Goal: Task Accomplishment & Management: Complete application form

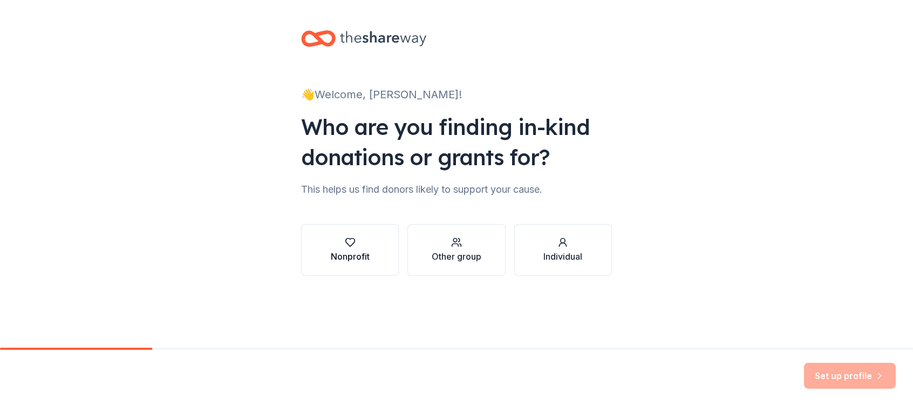
click at [353, 248] on div "Nonprofit" at bounding box center [350, 250] width 39 height 26
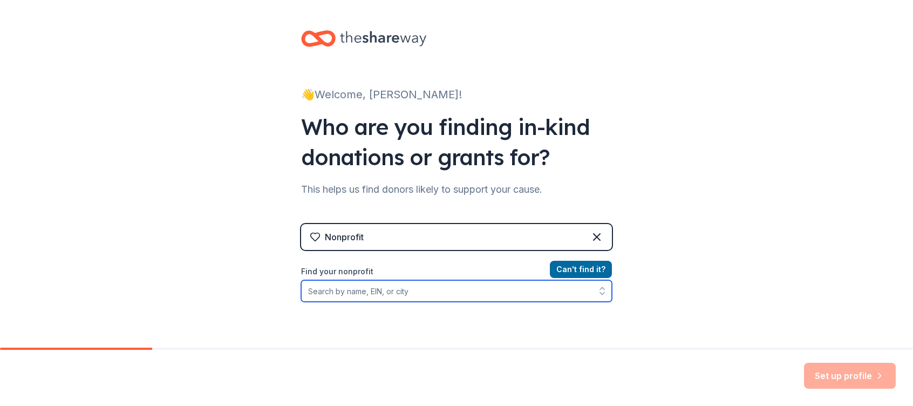
click at [415, 295] on input "Find your nonprofit" at bounding box center [456, 291] width 311 height 22
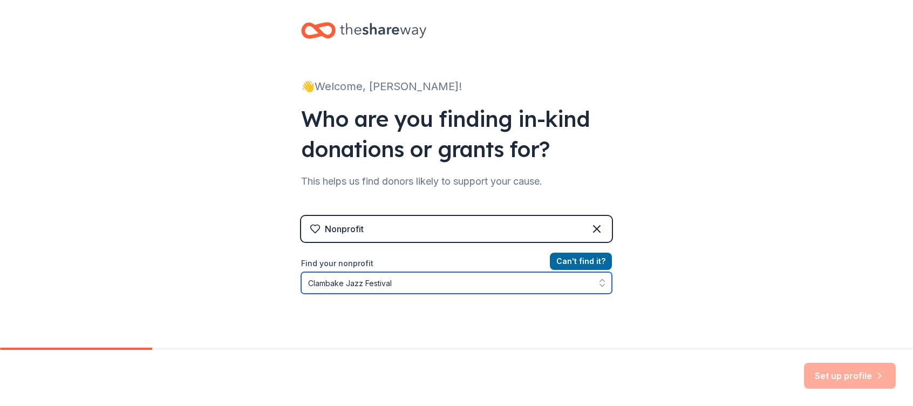
drag, startPoint x: 403, startPoint y: 283, endPoint x: 298, endPoint y: 280, distance: 104.7
click at [301, 280] on input "Clambake Jazz Festival" at bounding box center [456, 283] width 311 height 22
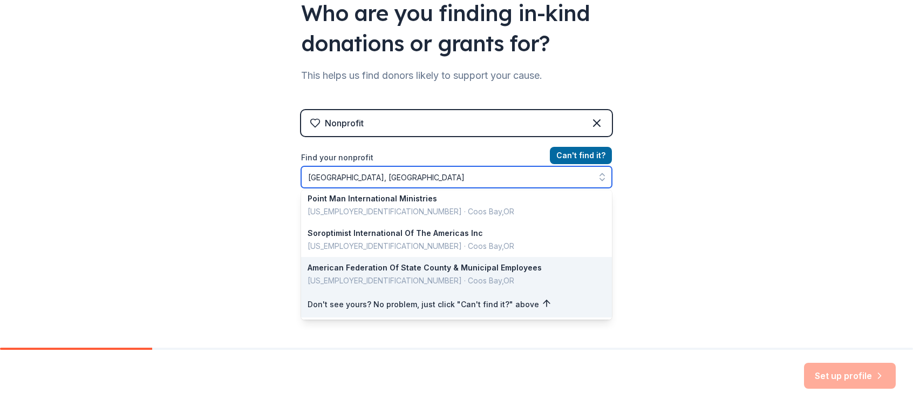
scroll to position [0, 0]
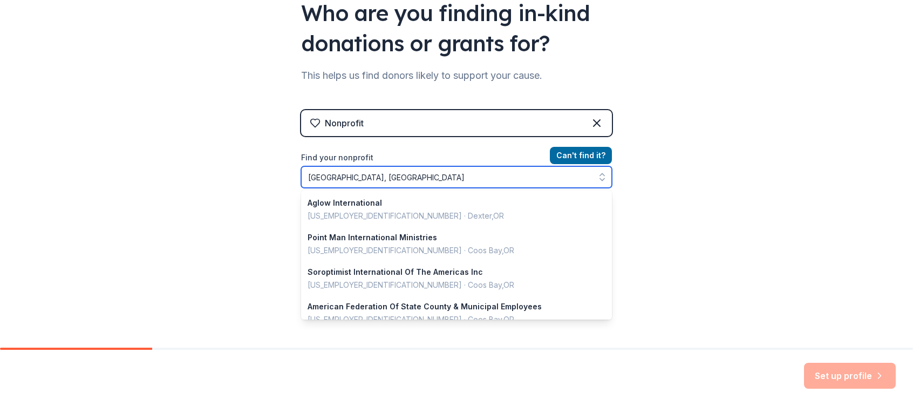
drag, startPoint x: 363, startPoint y: 177, endPoint x: 300, endPoint y: 177, distance: 62.6
click at [301, 177] on input "Coos Bay, OR" at bounding box center [456, 177] width 311 height 22
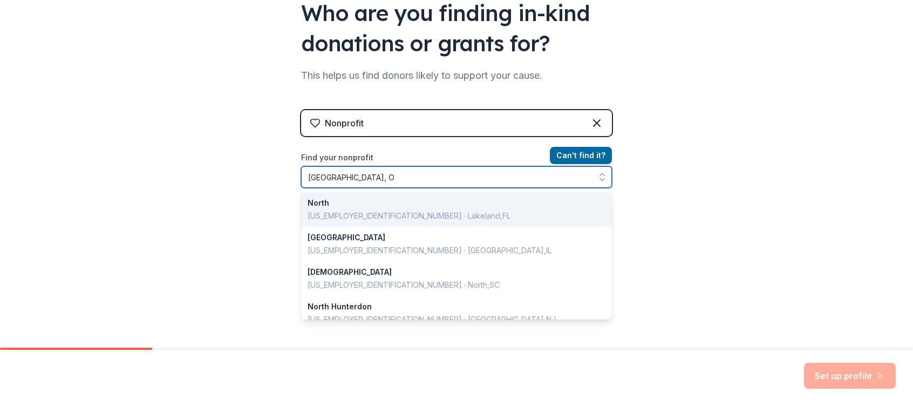
type input "North Bend, OR"
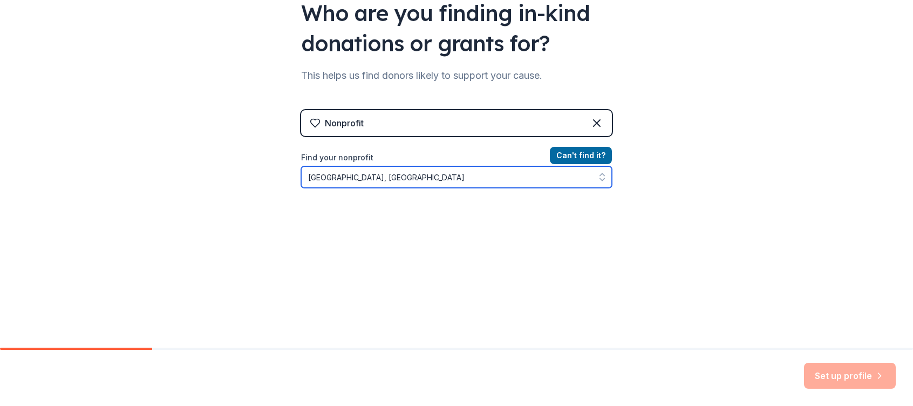
drag, startPoint x: 378, startPoint y: 174, endPoint x: 291, endPoint y: 177, distance: 86.4
click at [291, 177] on div "👋 Welcome, Tracy! Who are you finding in-kind donations or grants for? This hel…" at bounding box center [456, 116] width 345 height 461
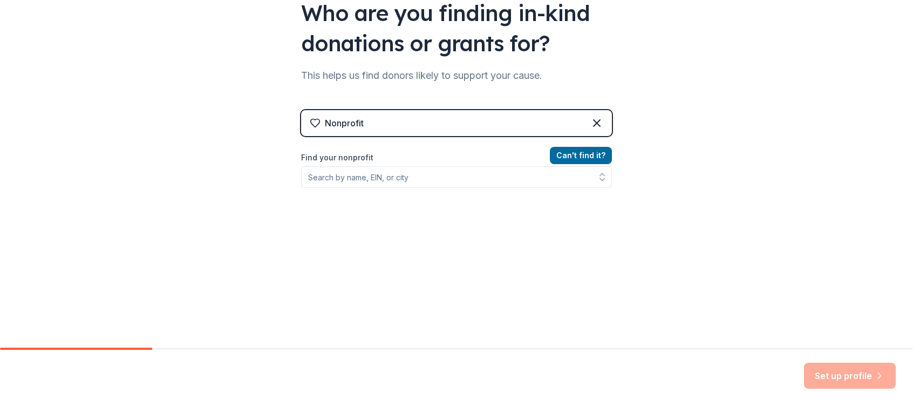
scroll to position [96, 0]
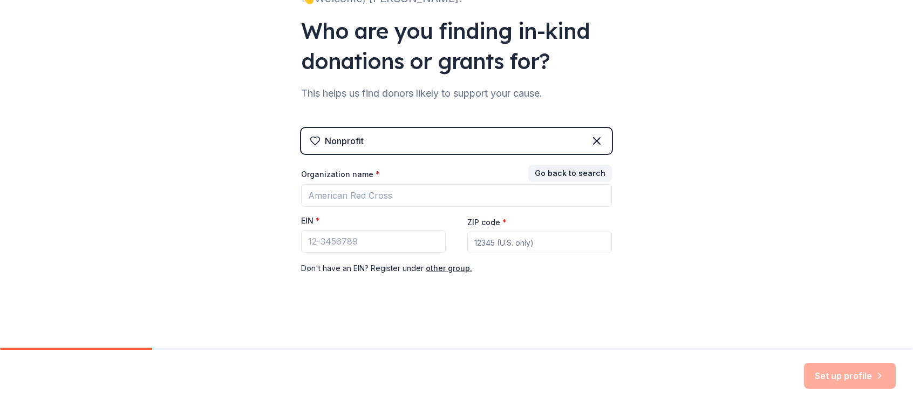
click at [310, 141] on icon at bounding box center [315, 140] width 11 height 11
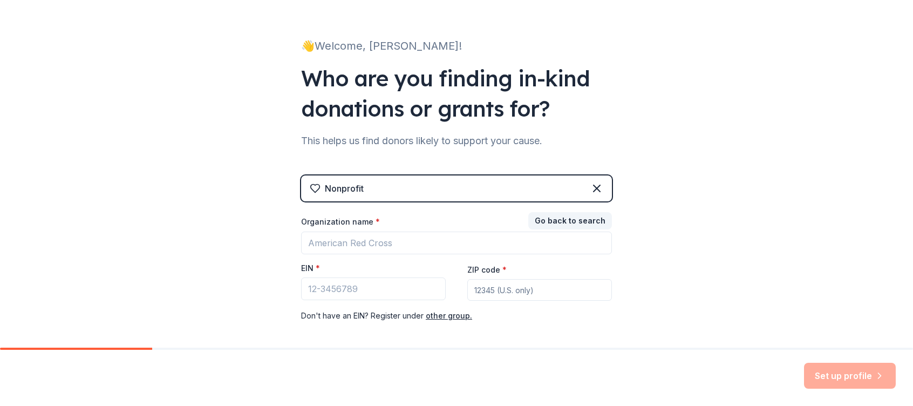
scroll to position [42, 0]
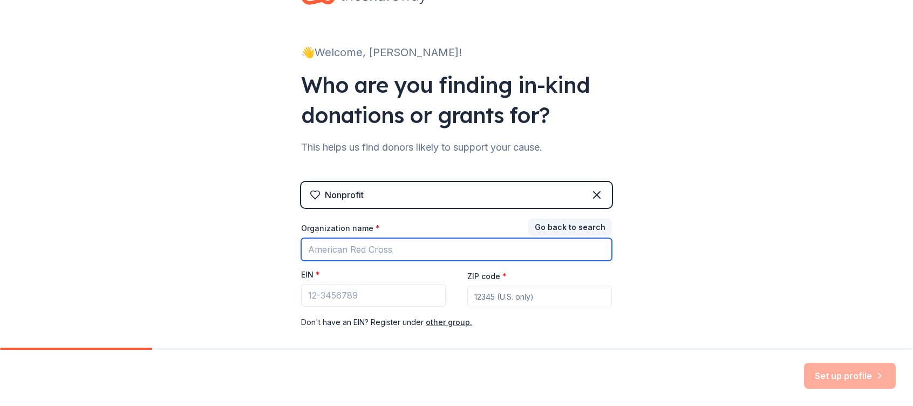
click at [383, 239] on input "Organization name *" at bounding box center [456, 249] width 311 height 23
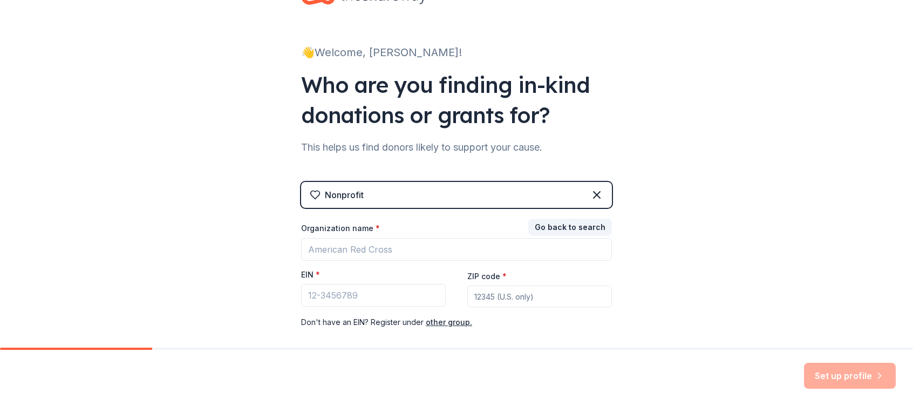
click at [549, 300] on input "ZIP code *" at bounding box center [539, 297] width 145 height 22
type input "97420"
click at [364, 297] on input "EIN *" at bounding box center [373, 295] width 145 height 23
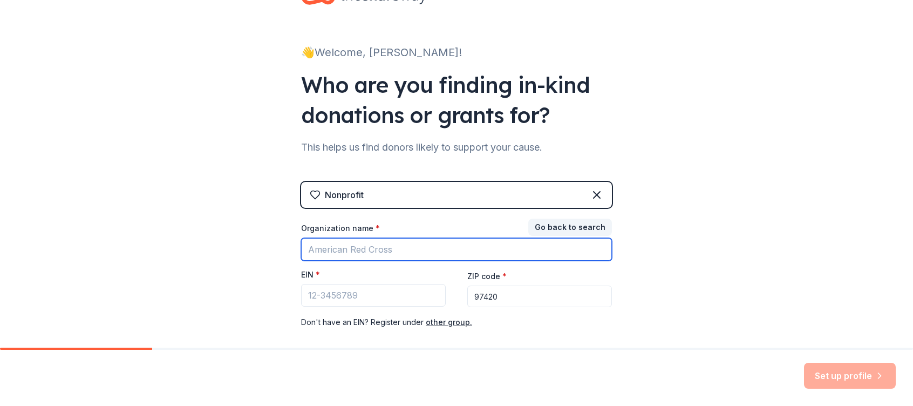
click at [347, 248] on input "Organization name *" at bounding box center [456, 249] width 311 height 23
drag, startPoint x: 357, startPoint y: 248, endPoint x: 286, endPoint y: 252, distance: 71.9
click at [286, 252] on div "👋 Welcome, Tracy! Who are you finding in-kind donations or grants for? This hel…" at bounding box center [456, 180] width 345 height 444
type input "Sou"
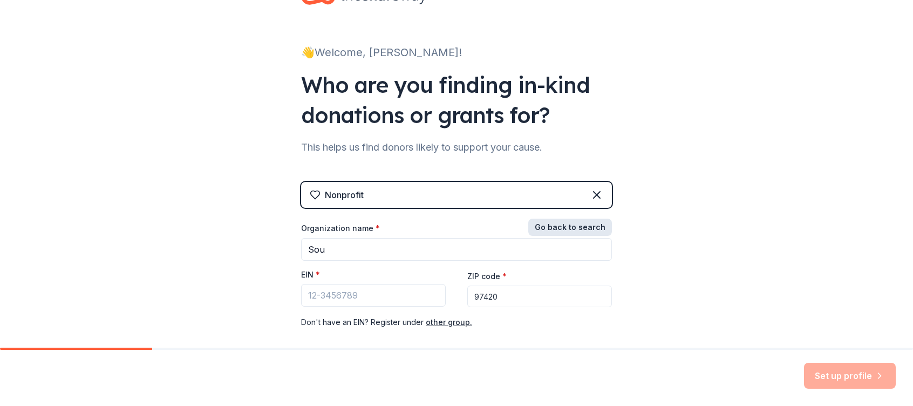
click at [567, 222] on button "Go back to search" at bounding box center [570, 227] width 84 height 17
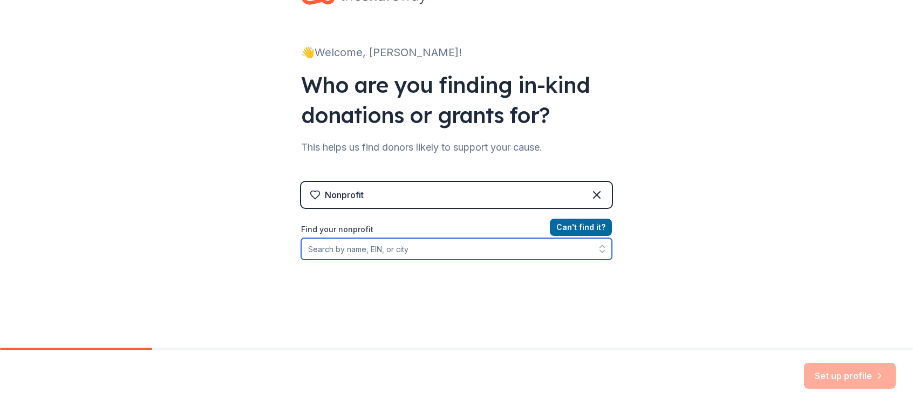
click at [412, 254] on input "Find your nonprofit" at bounding box center [456, 249] width 311 height 22
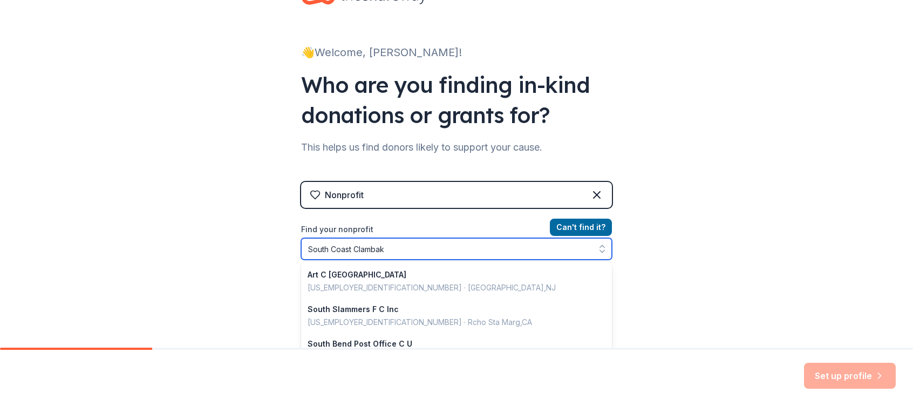
type input "South Coast Clambake"
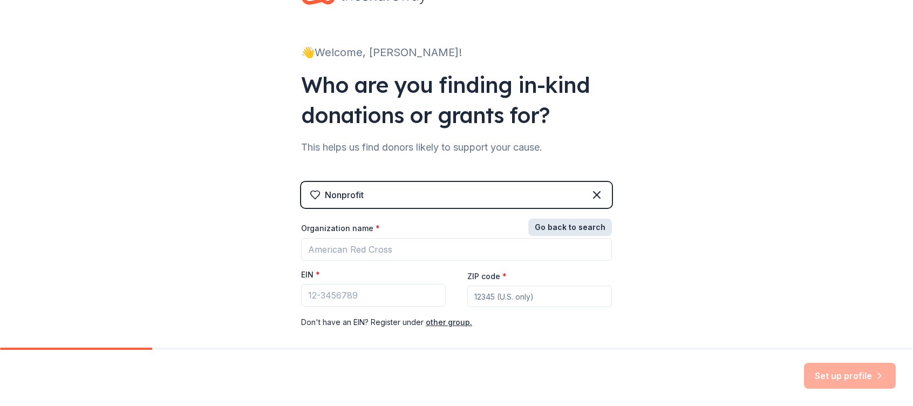
click at [566, 226] on button "Go back to search" at bounding box center [570, 227] width 84 height 17
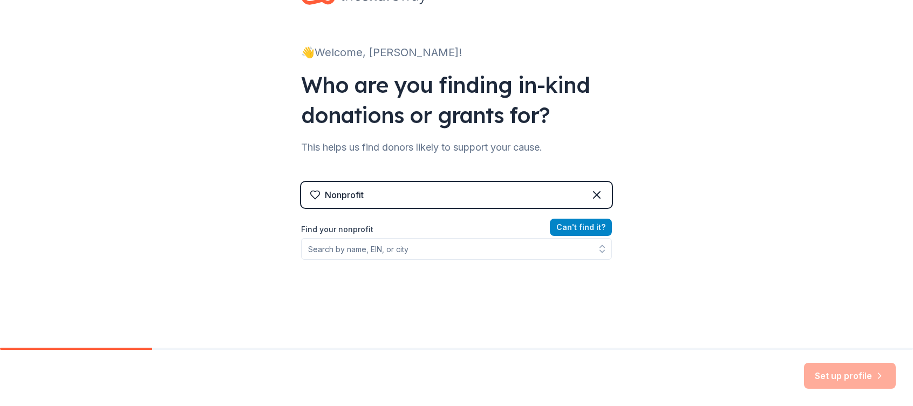
click at [568, 225] on button "Can ' t find it?" at bounding box center [581, 227] width 62 height 17
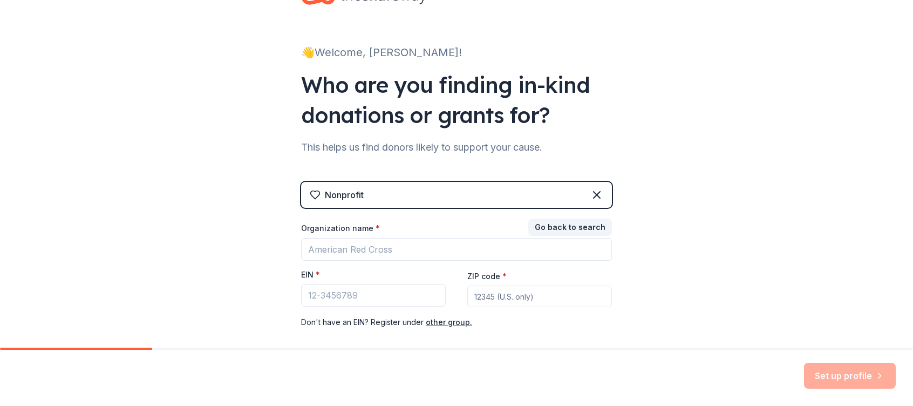
click at [426, 232] on div "Organization name *" at bounding box center [456, 230] width 311 height 15
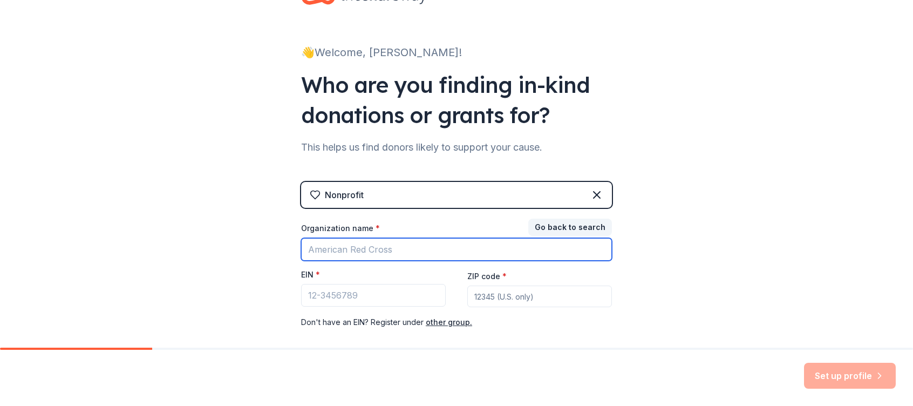
click at [410, 245] on input "Organization name *" at bounding box center [456, 249] width 311 height 23
click at [438, 242] on input "South Coast Clambake Jazz" at bounding box center [456, 249] width 311 height 23
type input "South Coast Clambake Music Festival"
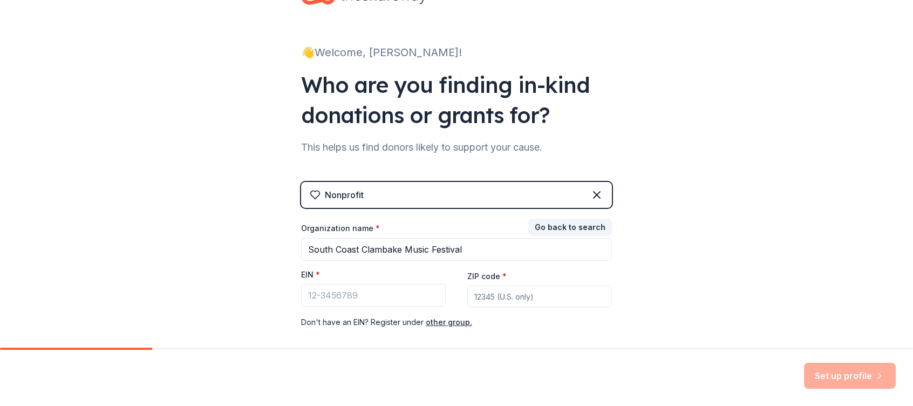
click at [517, 306] on input "ZIP code *" at bounding box center [539, 297] width 145 height 22
click at [499, 298] on input "ZIP code *" at bounding box center [539, 297] width 145 height 22
type input "97459"
click at [366, 301] on input "EIN *" at bounding box center [373, 295] width 145 height 23
click at [334, 291] on input "EIN *" at bounding box center [373, 295] width 145 height 23
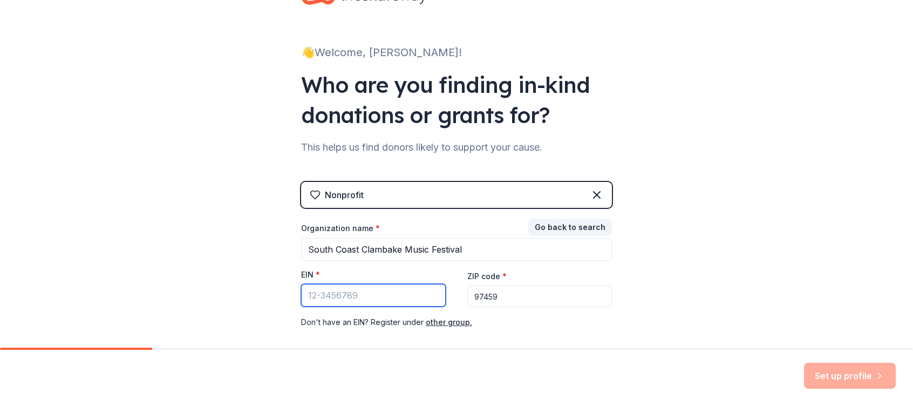
paste input "93-0952478"
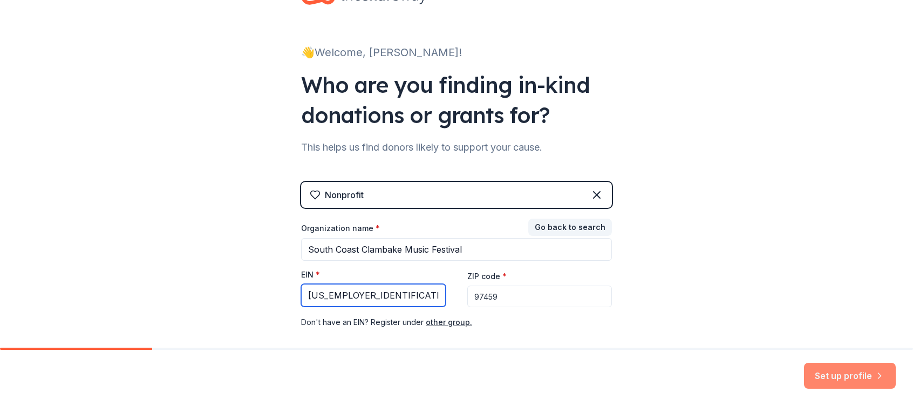
type input "93-0952478"
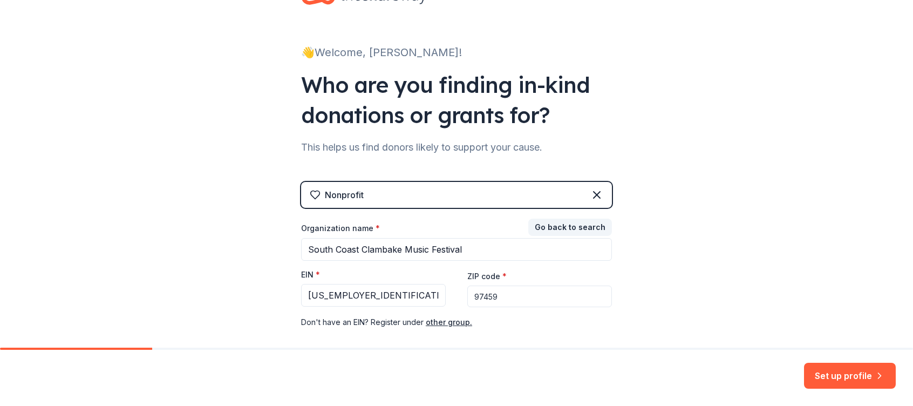
click at [837, 372] on button "Set up profile" at bounding box center [850, 376] width 92 height 26
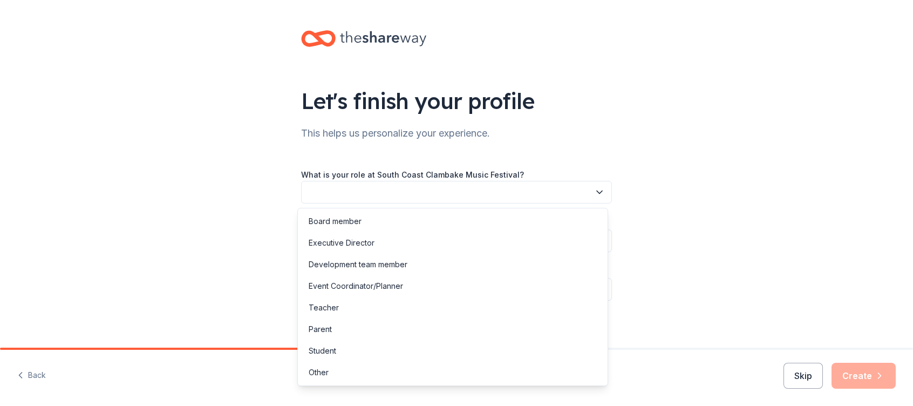
click at [597, 194] on icon "button" at bounding box center [599, 192] width 11 height 11
click at [371, 265] on div "Development team member" at bounding box center [358, 264] width 99 height 13
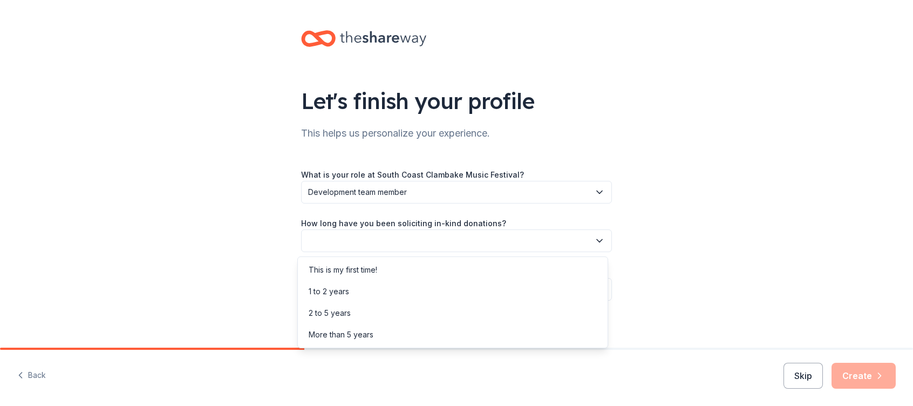
click at [479, 241] on button "button" at bounding box center [456, 240] width 311 height 23
click at [377, 268] on div "This is my first time!" at bounding box center [343, 269] width 69 height 13
click at [522, 287] on button "button" at bounding box center [456, 289] width 311 height 23
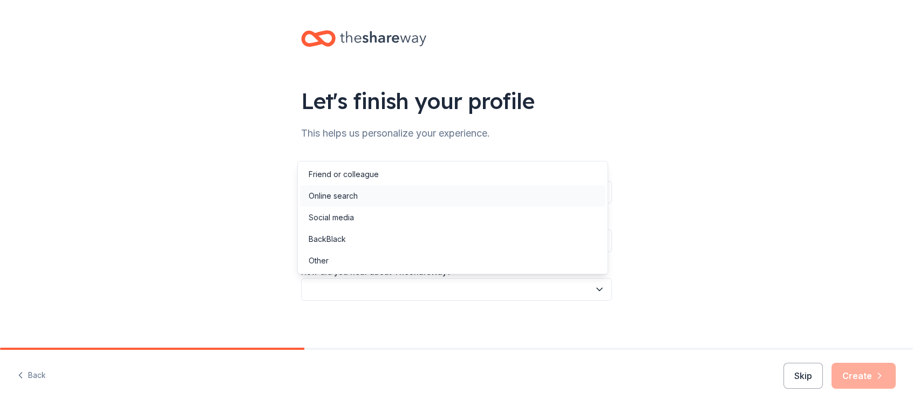
click at [354, 202] on div "Online search" at bounding box center [453, 196] width 306 height 22
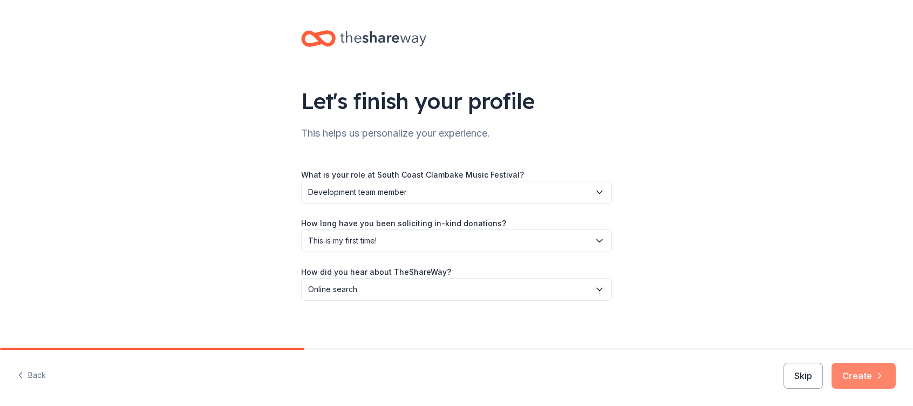
click at [852, 374] on button "Create" at bounding box center [864, 376] width 64 height 26
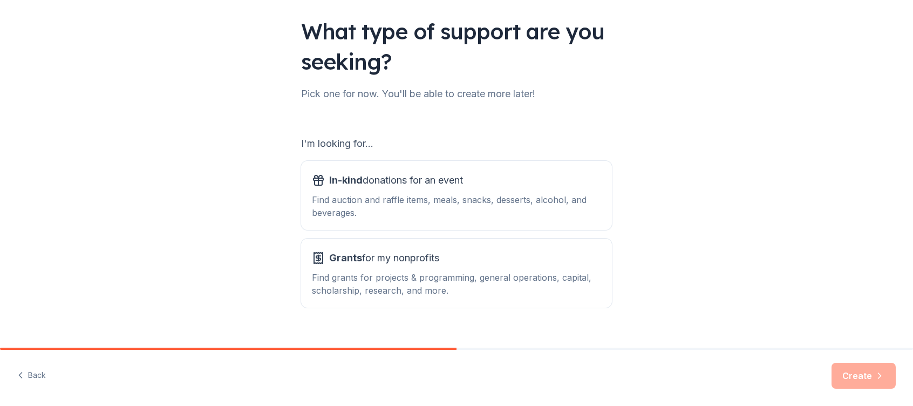
scroll to position [88, 0]
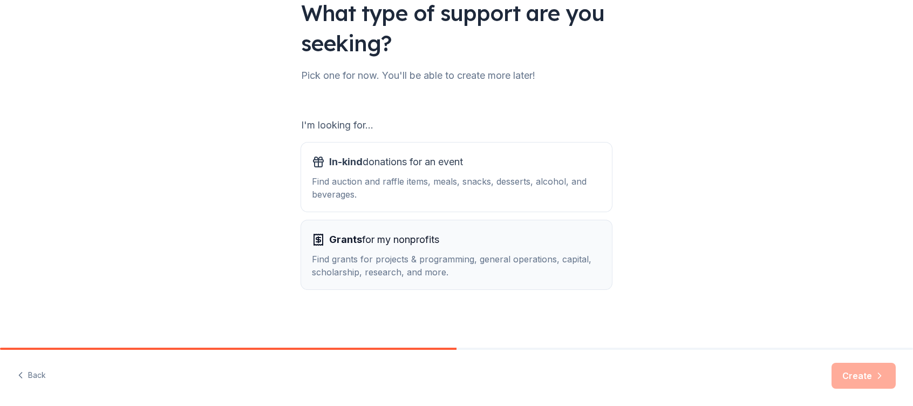
click at [362, 253] on div "Find grants for projects & programming, general operations, capital, scholarshi…" at bounding box center [456, 266] width 289 height 26
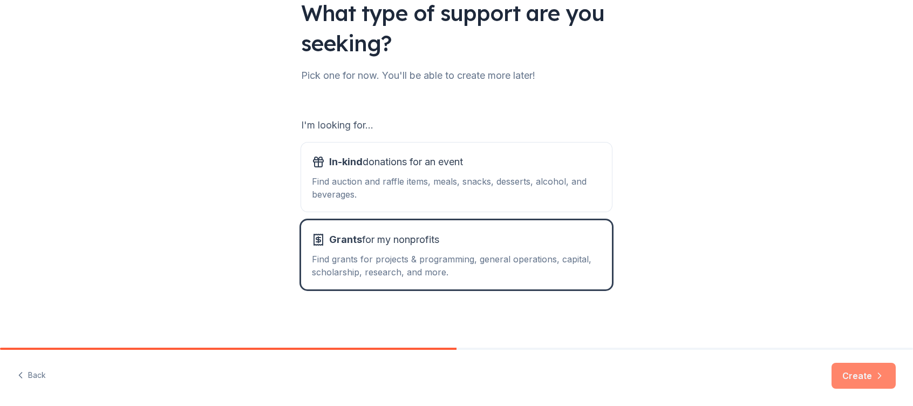
click at [856, 376] on button "Create" at bounding box center [864, 376] width 64 height 26
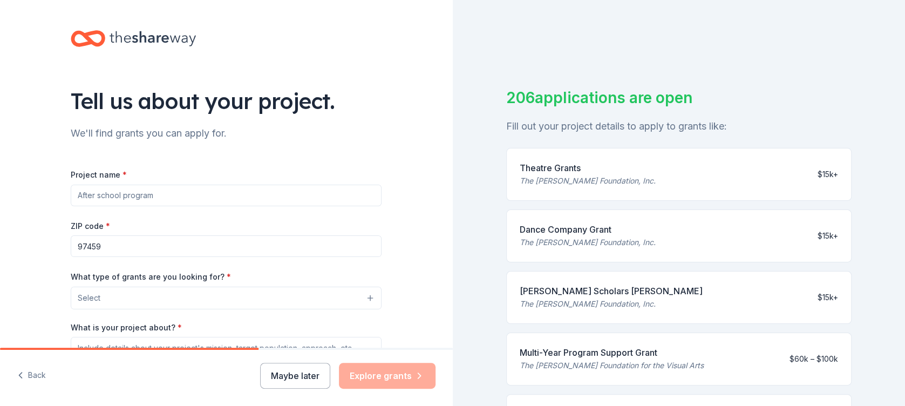
click at [178, 195] on input "Project name *" at bounding box center [226, 196] width 311 height 22
click at [152, 197] on input "Project name *" at bounding box center [226, 196] width 311 height 22
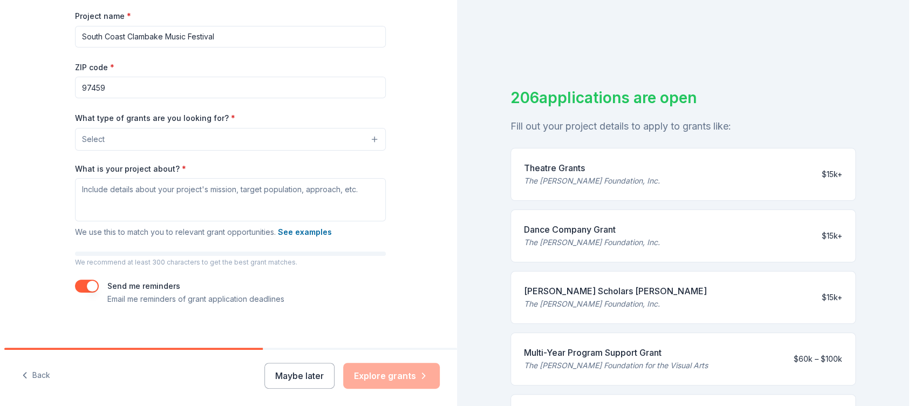
scroll to position [167, 0]
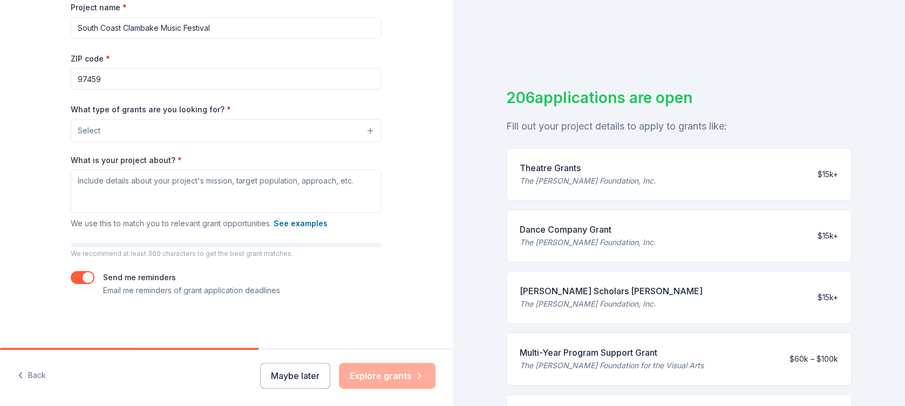
type input "South Coast Clambake Music Festival"
click at [369, 131] on button "Select" at bounding box center [228, 130] width 311 height 23
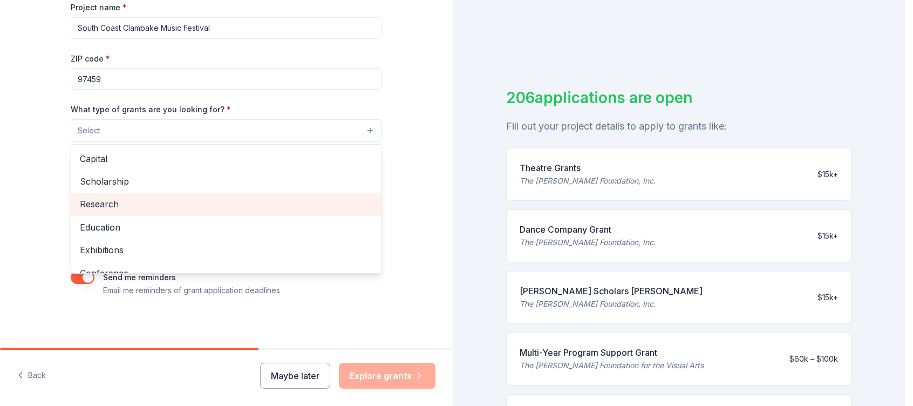
scroll to position [54, 0]
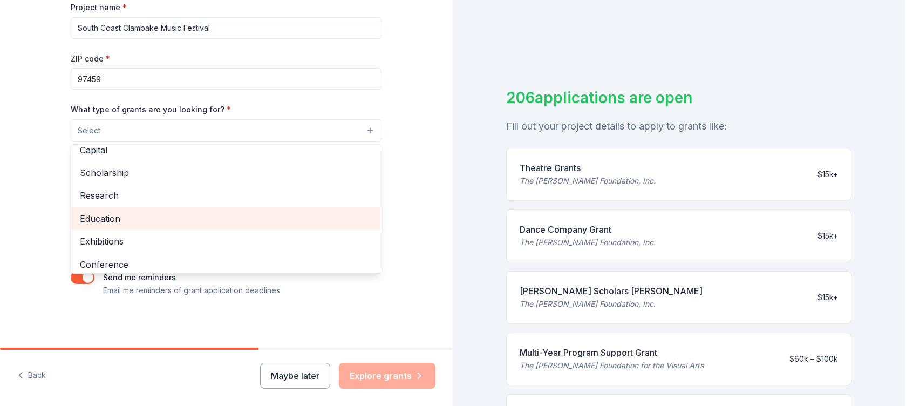
click at [100, 219] on span "Education" at bounding box center [226, 219] width 293 height 14
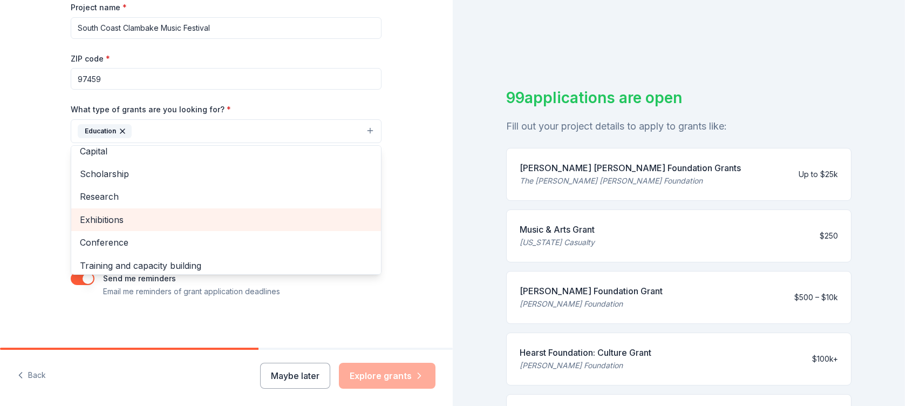
scroll to position [0, 0]
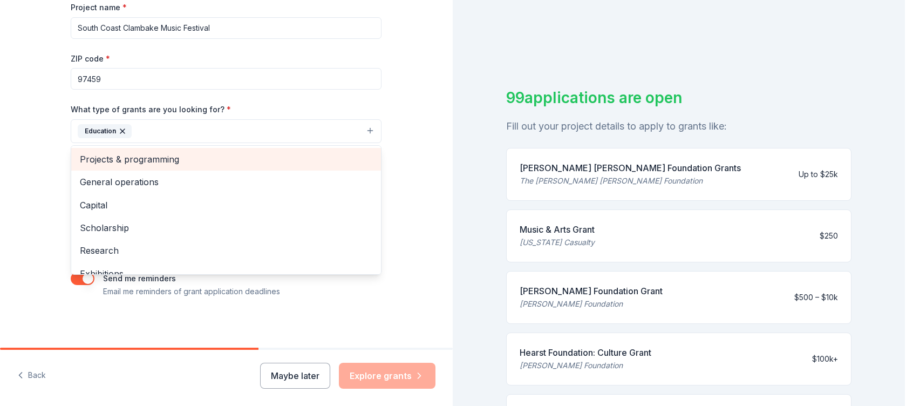
click at [121, 159] on span "Projects & programming" at bounding box center [226, 159] width 293 height 14
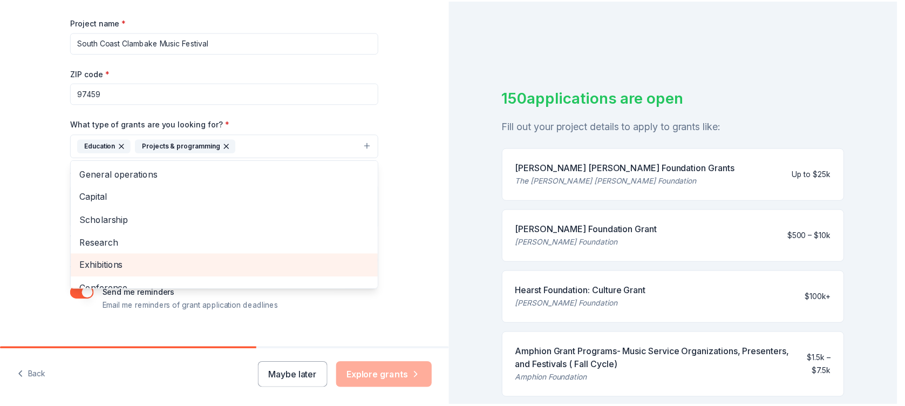
scroll to position [114, 0]
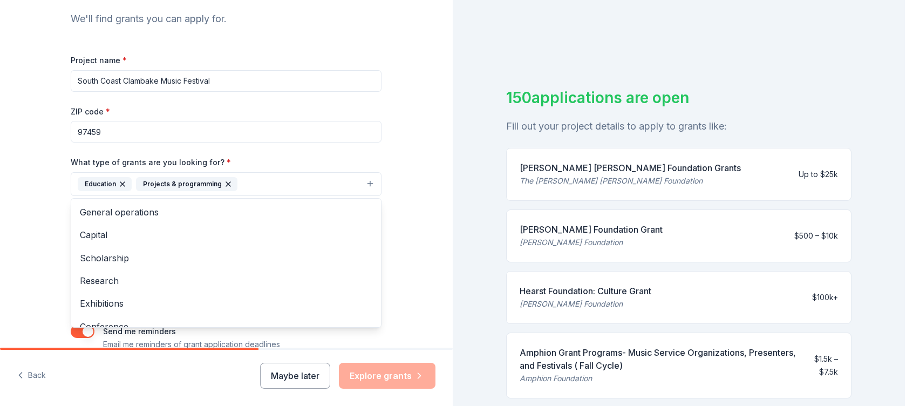
click at [43, 257] on div "Tell us about your project. We'll find grants you can apply for. Project name *…" at bounding box center [226, 144] width 453 height 517
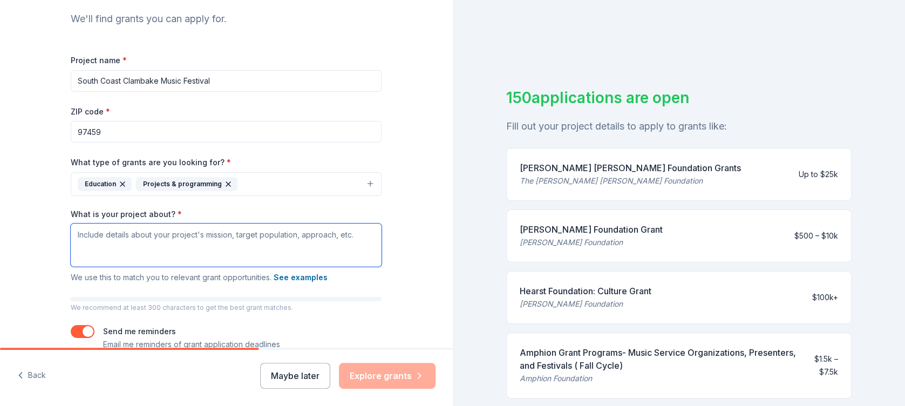
click at [125, 243] on textarea "What is your project about? *" at bounding box center [226, 244] width 311 height 43
click at [119, 235] on textarea "What is your project about? *" at bounding box center [226, 244] width 311 height 43
paste textarea "The South Coast Clambake Music Festival aims to improve the economic, cultural …"
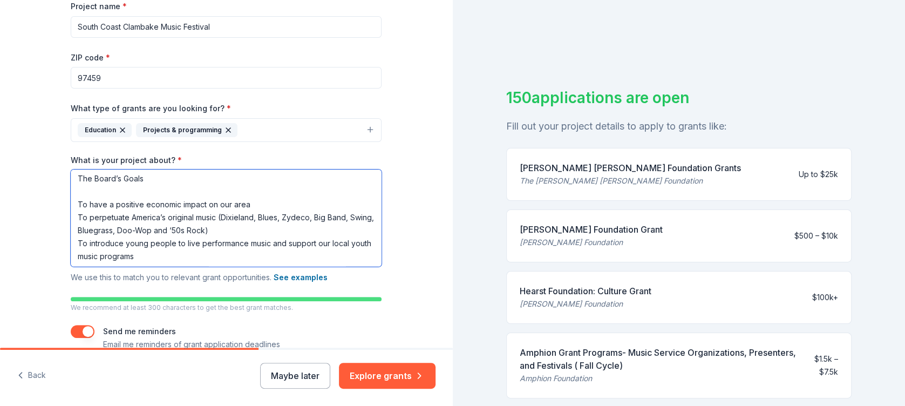
scroll to position [55, 0]
click at [178, 255] on textarea "The South Coast Clambake Music Festival aims to improve the economic, cultural …" at bounding box center [226, 217] width 311 height 97
click at [259, 198] on textarea "The South Coast Clambake Music Festival aims to improve the economic, cultural …" at bounding box center [226, 217] width 311 height 97
click at [247, 227] on textarea "The South Coast Clambake Music Festival aims to improve the economic, cultural …" at bounding box center [226, 217] width 311 height 97
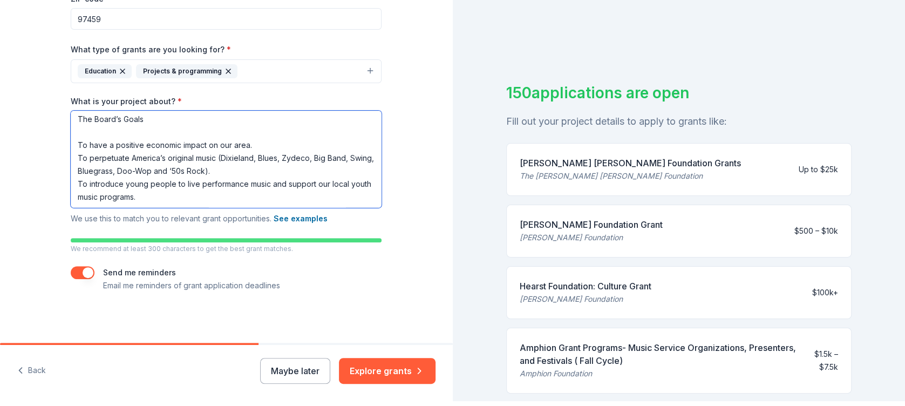
scroll to position [13, 0]
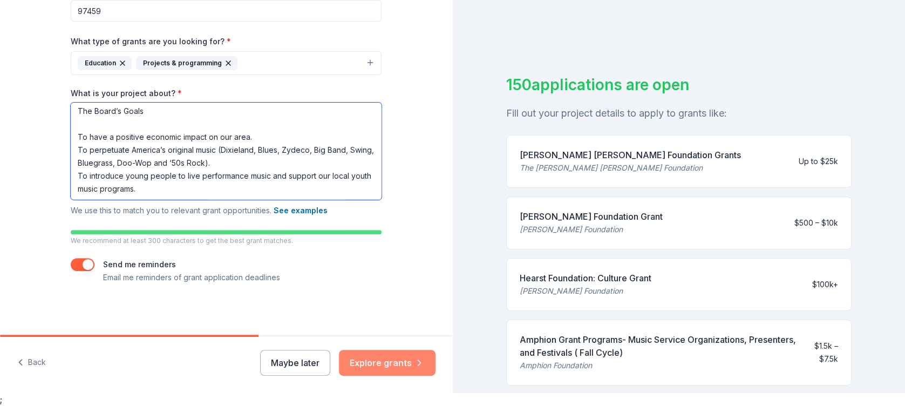
type textarea "The South Coast Clambake Music Festival aims to improve the economic, cultural …"
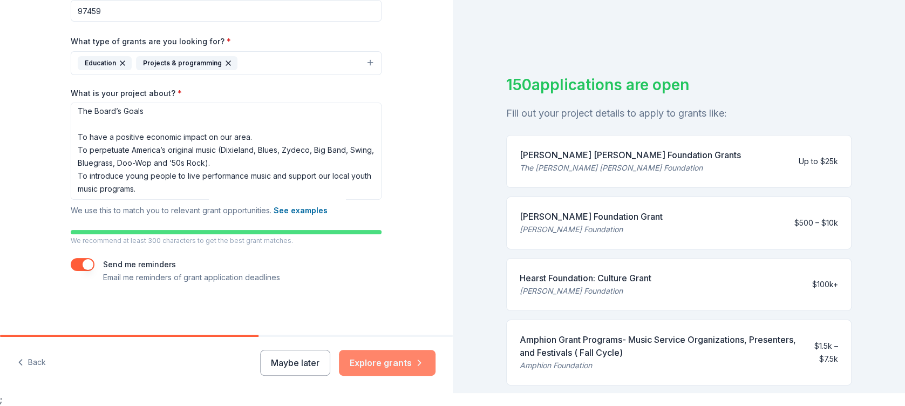
click at [371, 361] on button "Explore grants" at bounding box center [387, 363] width 97 height 26
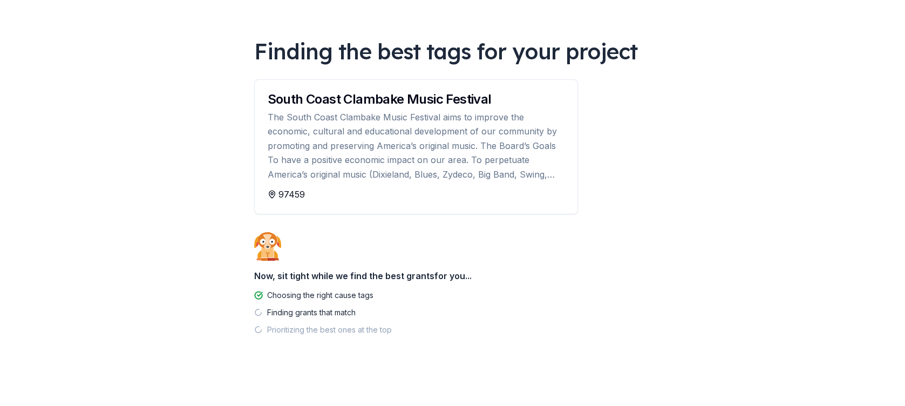
scroll to position [55, 0]
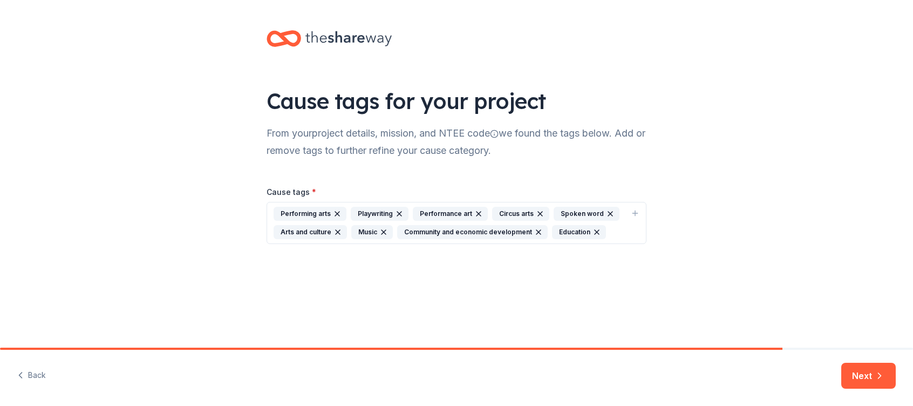
click at [400, 213] on icon "button" at bounding box center [399, 213] width 9 height 9
click at [474, 212] on icon "button" at bounding box center [478, 213] width 9 height 9
click at [485, 212] on icon "button" at bounding box center [487, 214] width 4 height 4
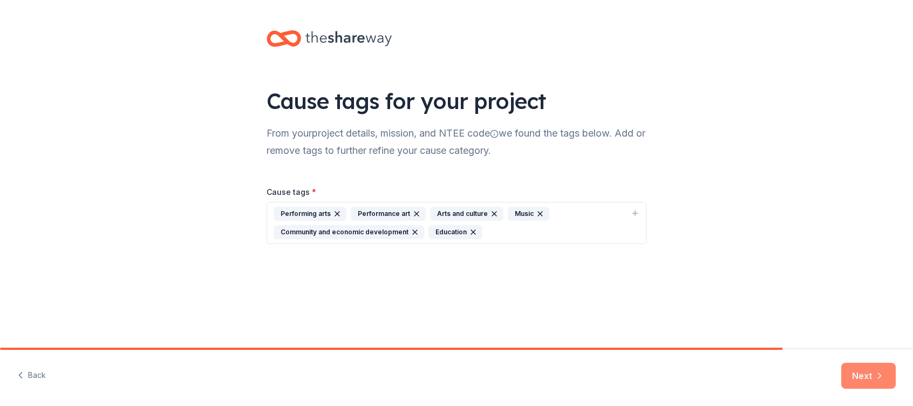
click at [856, 375] on button "Next" at bounding box center [868, 376] width 55 height 26
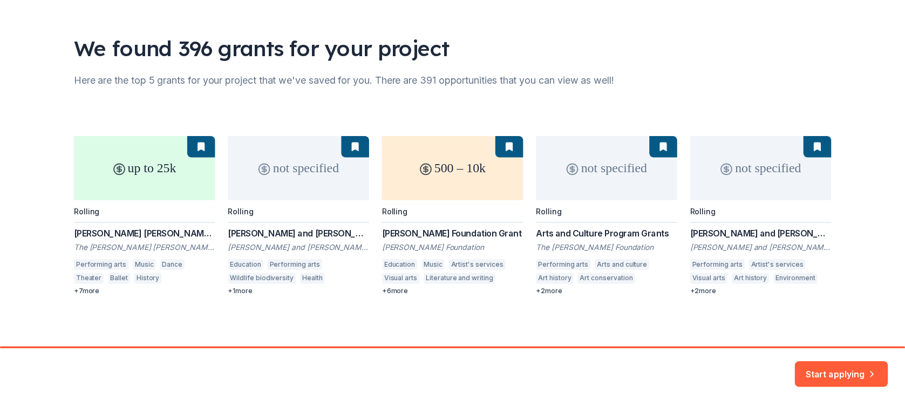
scroll to position [55, 0]
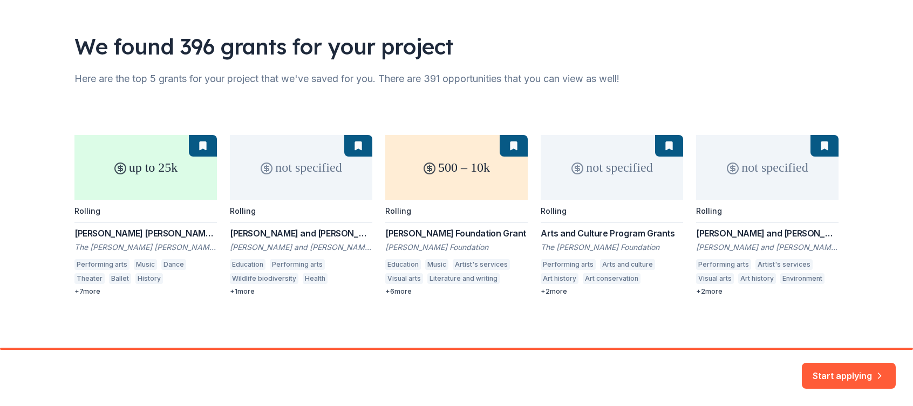
drag, startPoint x: 73, startPoint y: 290, endPoint x: 89, endPoint y: 289, distance: 15.2
click at [76, 289] on div "up to 25k Rolling Gladys Krieble Delmas Foundation Grants The Gladys Krieble De…" at bounding box center [456, 215] width 764 height 161
click at [84, 291] on div "up to 25k Rolling Gladys Krieble Delmas Foundation Grants The Gladys Krieble De…" at bounding box center [456, 215] width 764 height 161
click at [840, 369] on button "Start applying" at bounding box center [849, 369] width 94 height 26
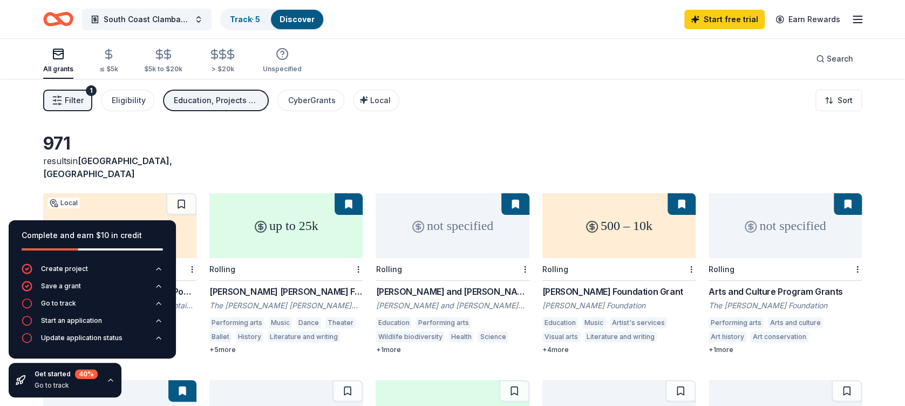
click at [322, 145] on div "971 results in North Bend, OR" at bounding box center [452, 156] width 819 height 47
click at [109, 384] on icon "button" at bounding box center [110, 380] width 9 height 9
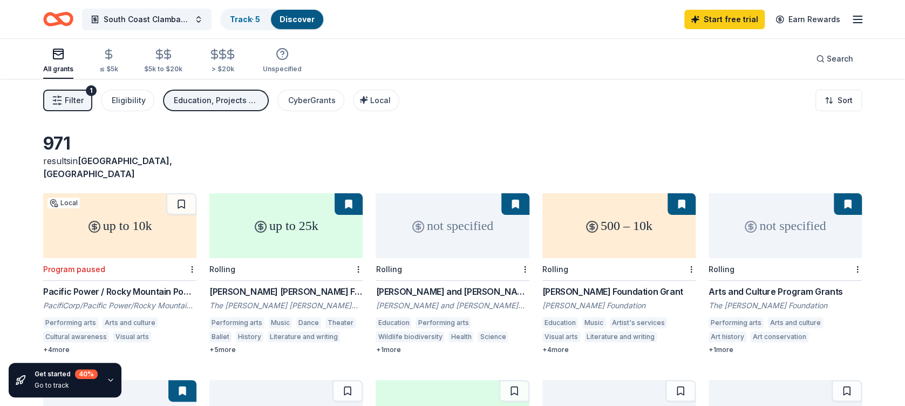
click at [108, 285] on div "Pacific Power / Rocky Mountain Power: Arts/Culture Grants" at bounding box center [119, 291] width 153 height 13
click at [267, 285] on div "Gladys Krieble Delmas Foundation Grants" at bounding box center [285, 291] width 153 height 13
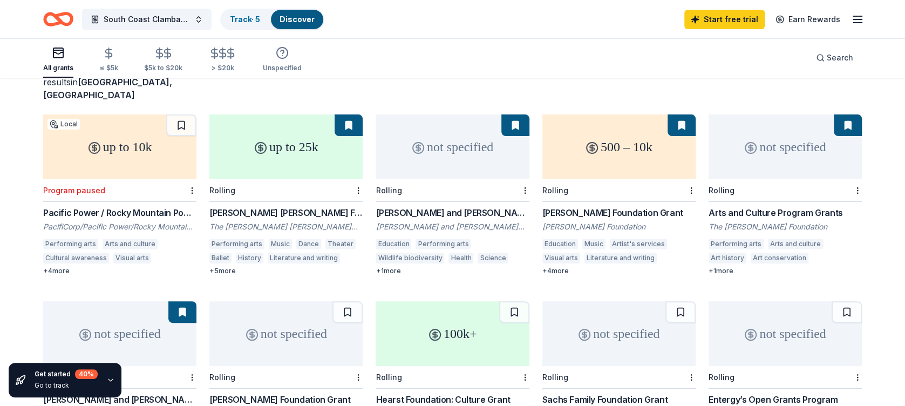
scroll to position [108, 0]
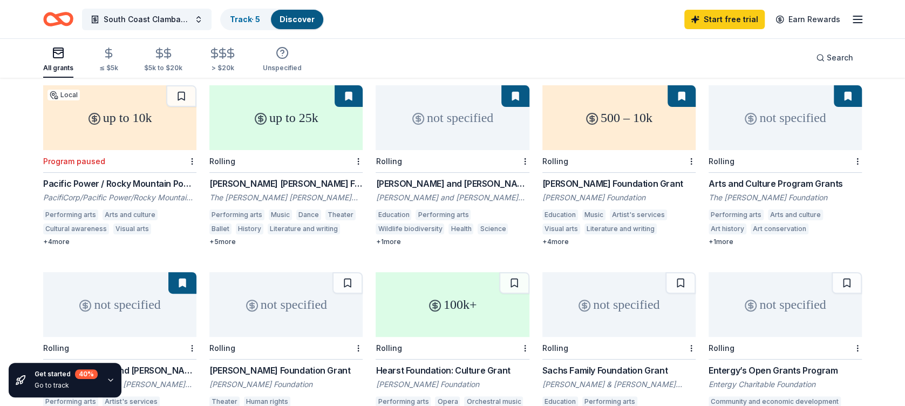
click at [56, 237] on div "+ 4 more" at bounding box center [119, 241] width 153 height 9
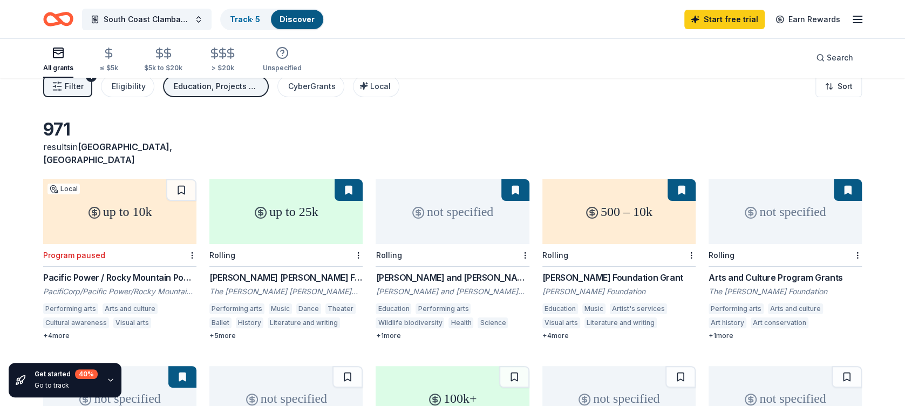
scroll to position [0, 0]
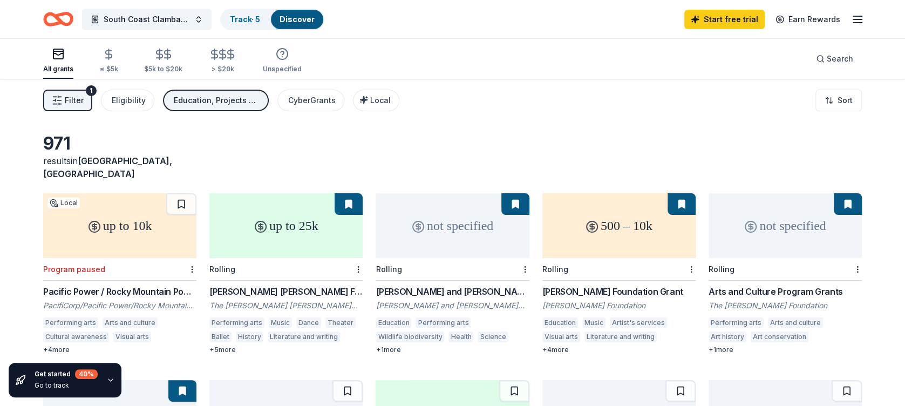
click at [595, 285] on div "[PERSON_NAME] Foundation Grant" at bounding box center [618, 291] width 153 height 13
click at [602, 285] on div "[PERSON_NAME] Foundation Grant" at bounding box center [618, 291] width 153 height 13
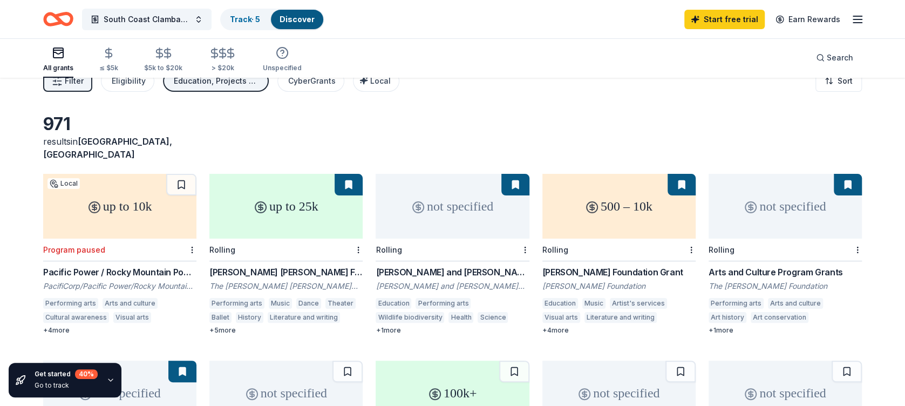
scroll to position [108, 0]
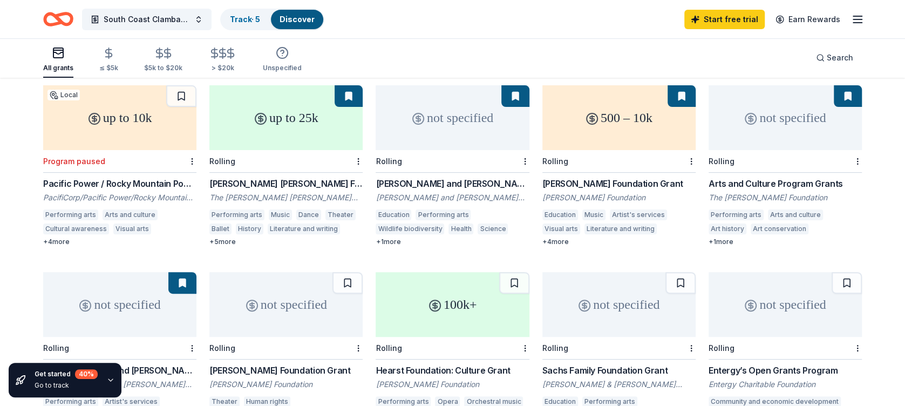
click at [772, 177] on div "Arts and Culture Program Grants" at bounding box center [785, 183] width 153 height 13
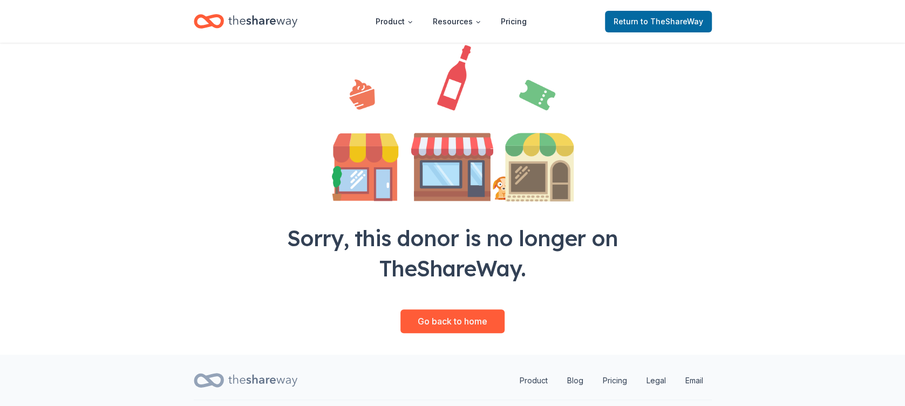
scroll to position [108, 0]
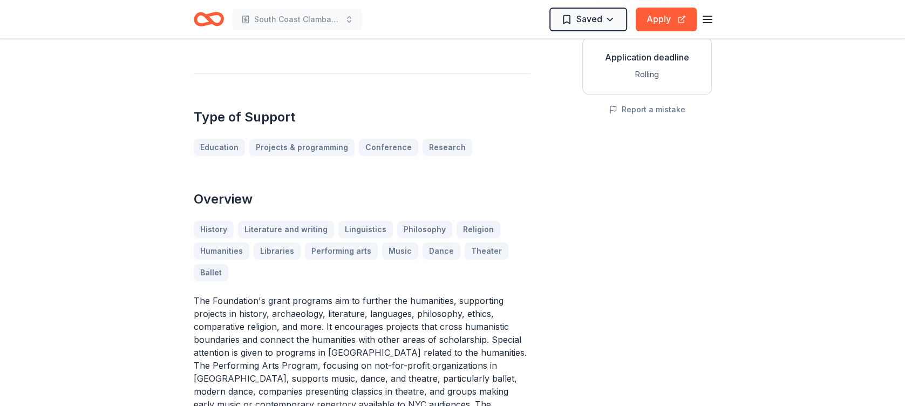
scroll to position [54, 0]
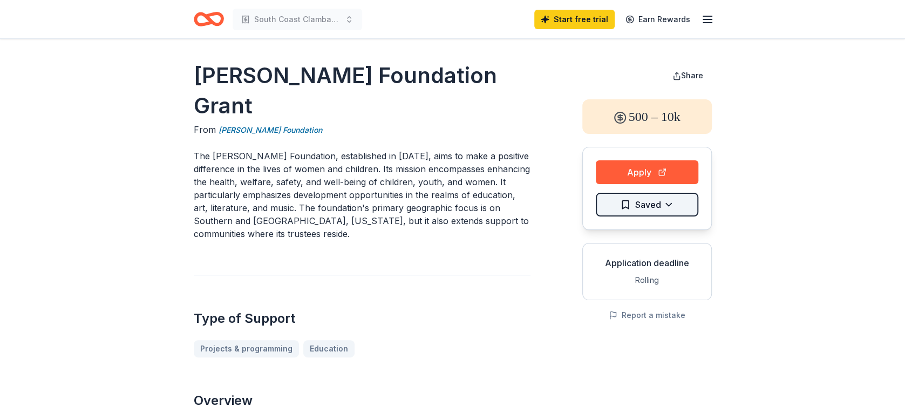
click at [625, 207] on html "South Coast Clambake Music Festival Start free trial Earn Rewards Karen Colina …" at bounding box center [452, 203] width 905 height 406
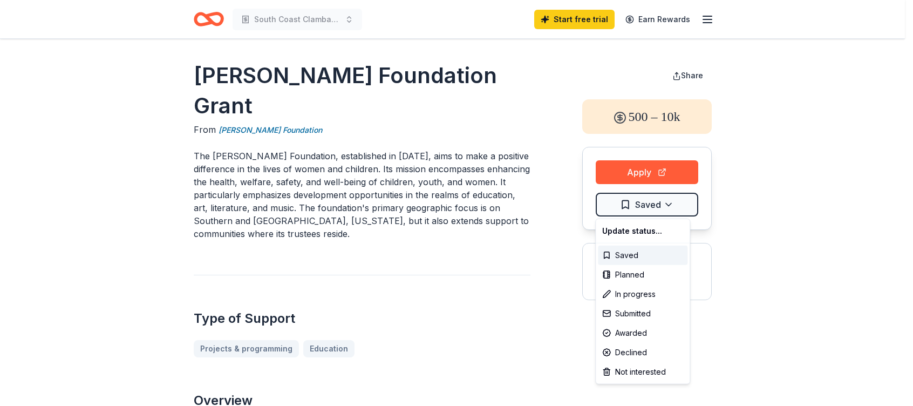
click at [545, 234] on html "South Coast Clambake Music Festival Start free trial Earn Rewards Karen Colina …" at bounding box center [456, 203] width 913 height 406
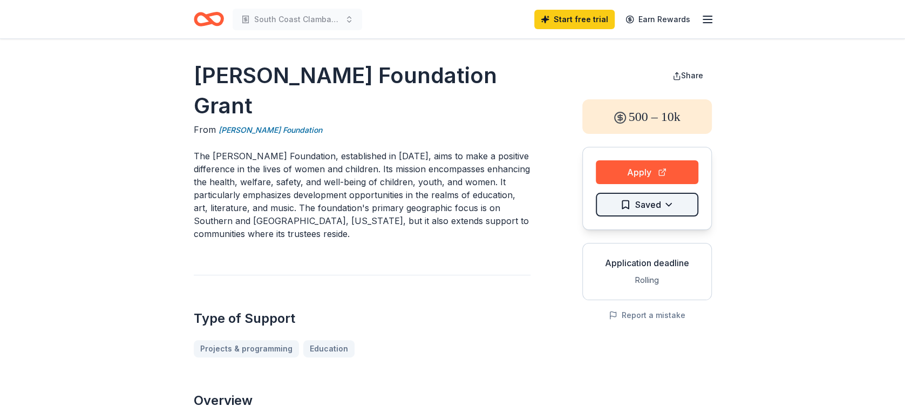
click at [650, 198] on html "South Coast Clambake Music Festival Start free trial Earn Rewards Karen Colina …" at bounding box center [452, 203] width 905 height 406
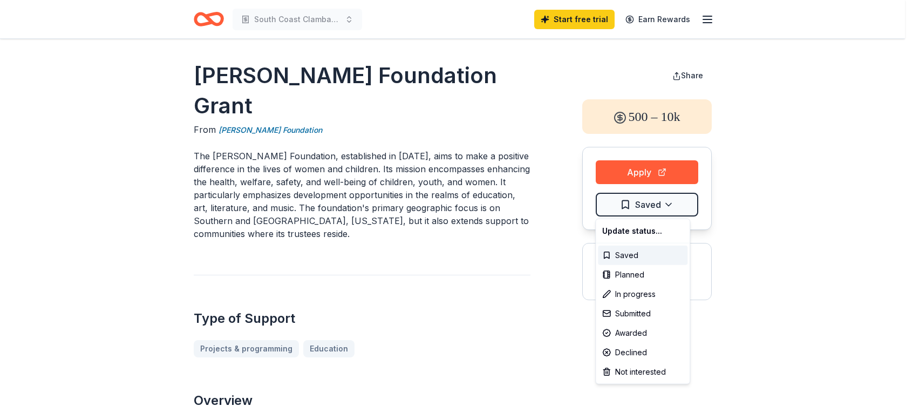
click at [528, 221] on html "South Coast Clambake Music Festival Start free trial Earn Rewards Karen Colina …" at bounding box center [456, 203] width 913 height 406
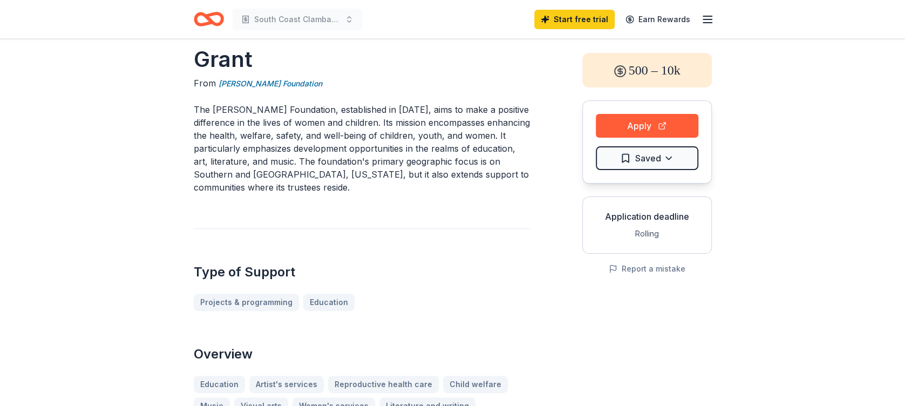
scroll to position [54, 0]
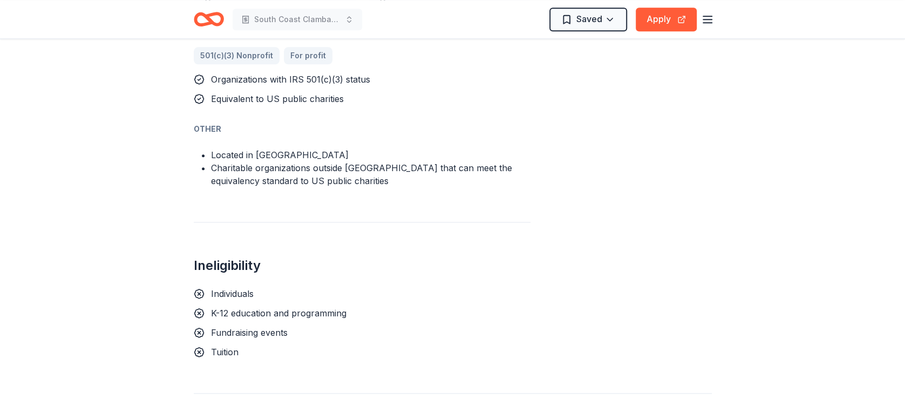
scroll to position [756, 0]
